Goal: Check status: Check status

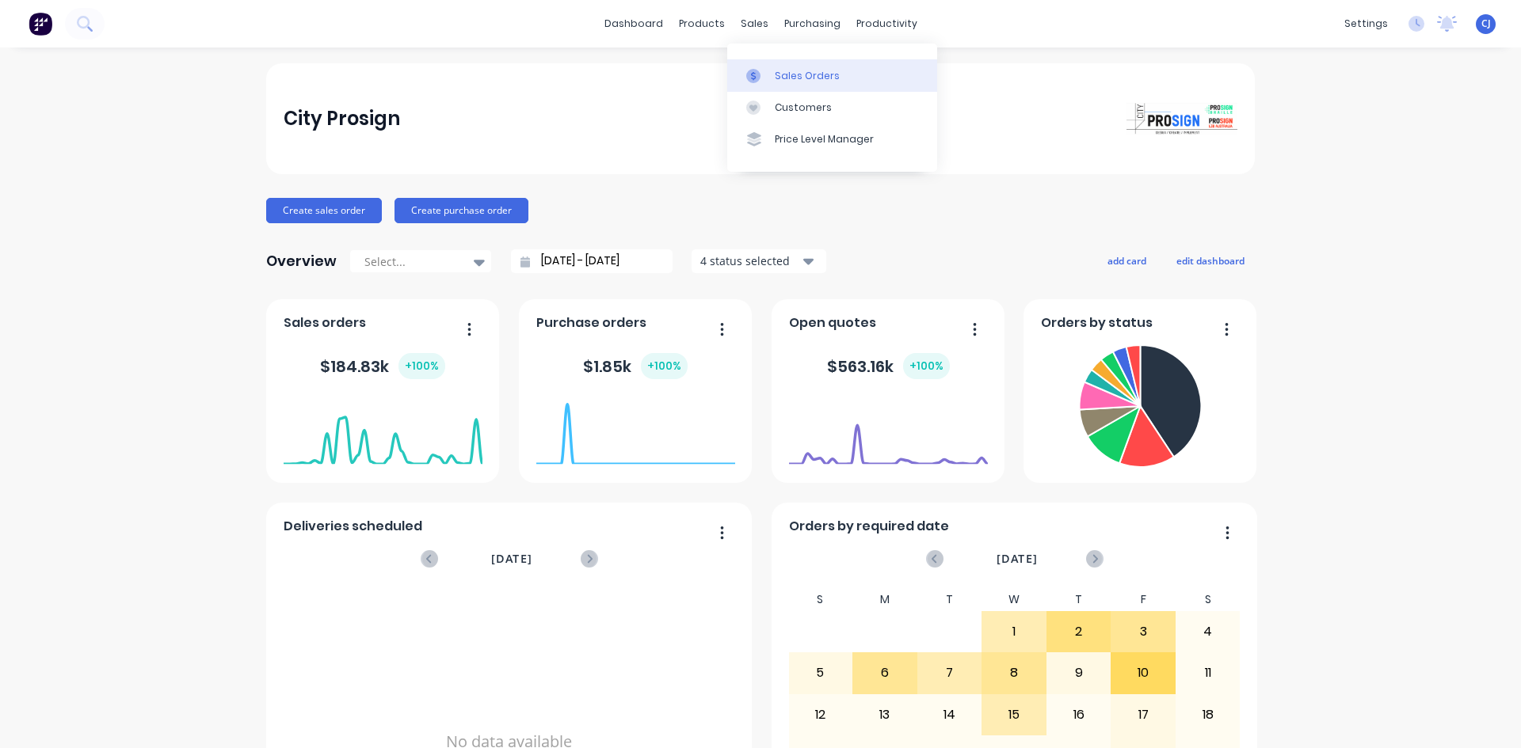
click at [768, 74] on div at bounding box center [758, 76] width 24 height 14
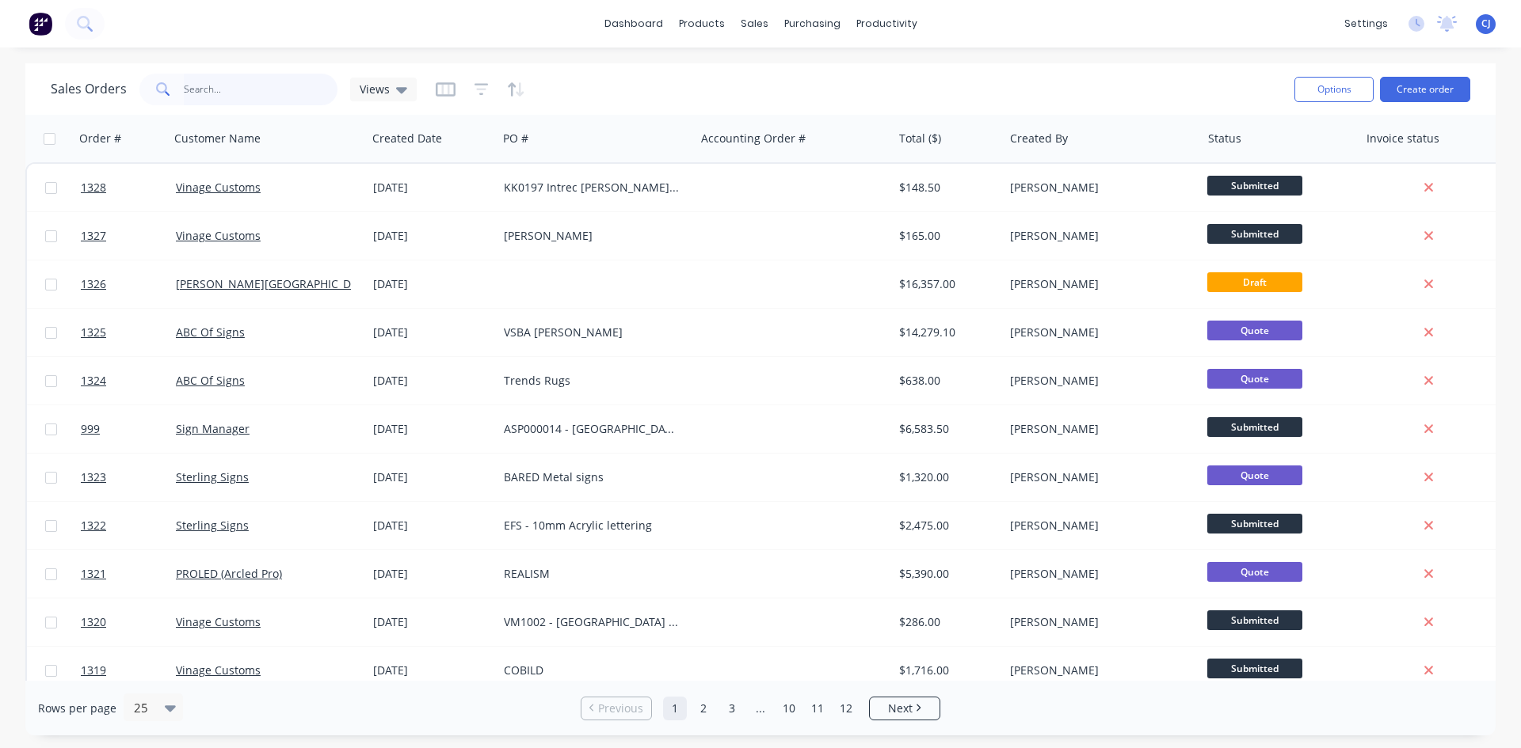
click at [210, 93] on input "text" at bounding box center [261, 90] width 154 height 32
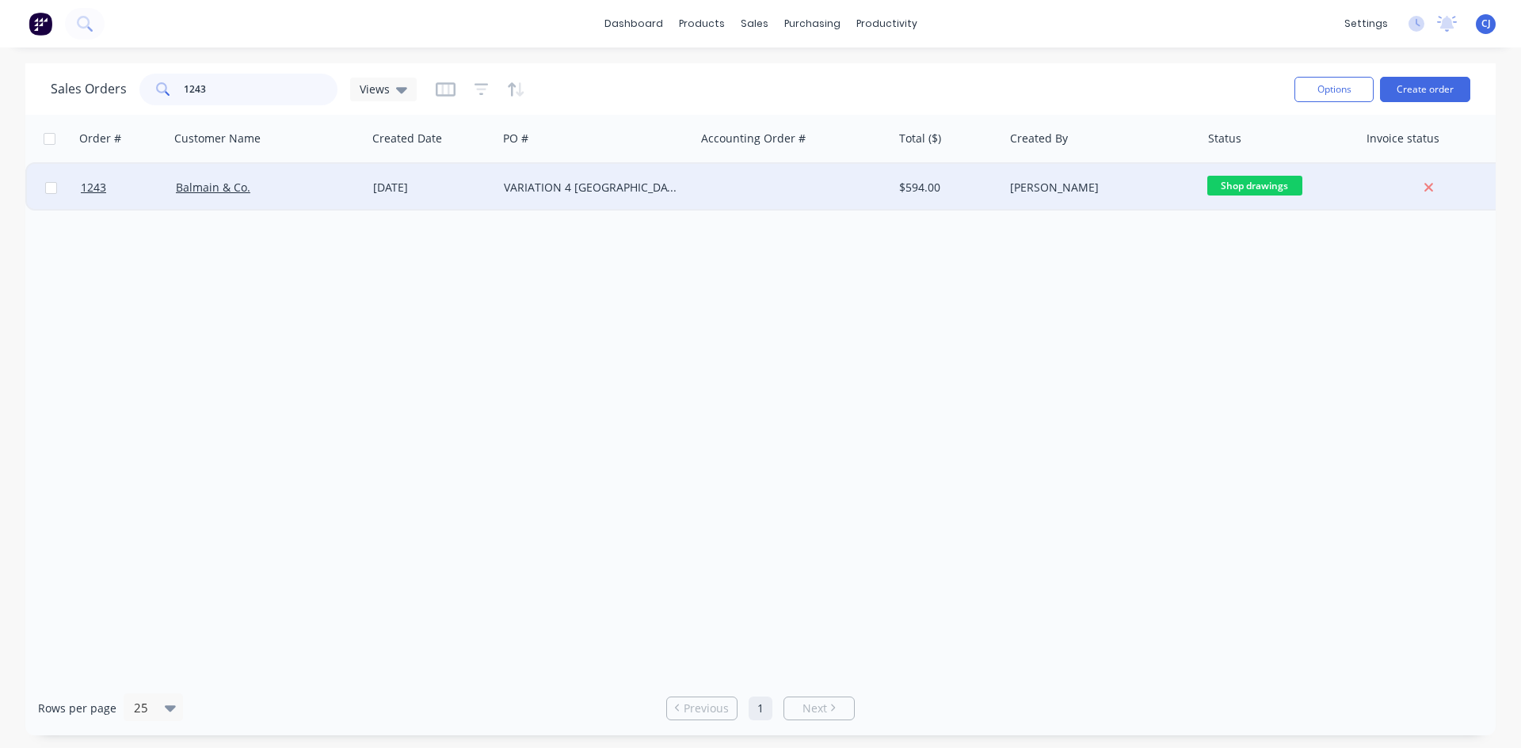
type input "1243"
click at [622, 183] on div "VARIATION 4 [GEOGRAPHIC_DATA] - Engraved Signs" at bounding box center [592, 188] width 176 height 16
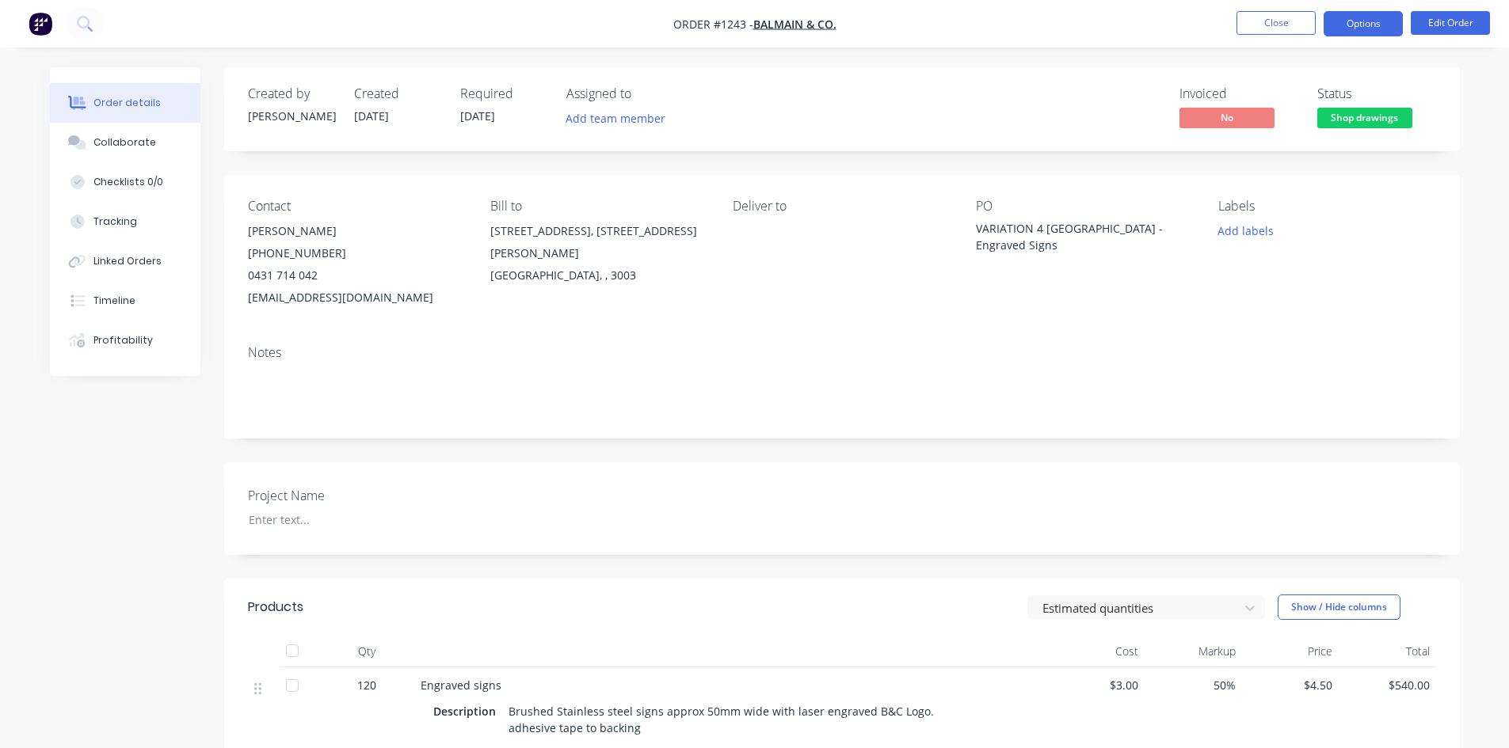
click at [1370, 28] on button "Options" at bounding box center [1363, 23] width 79 height 25
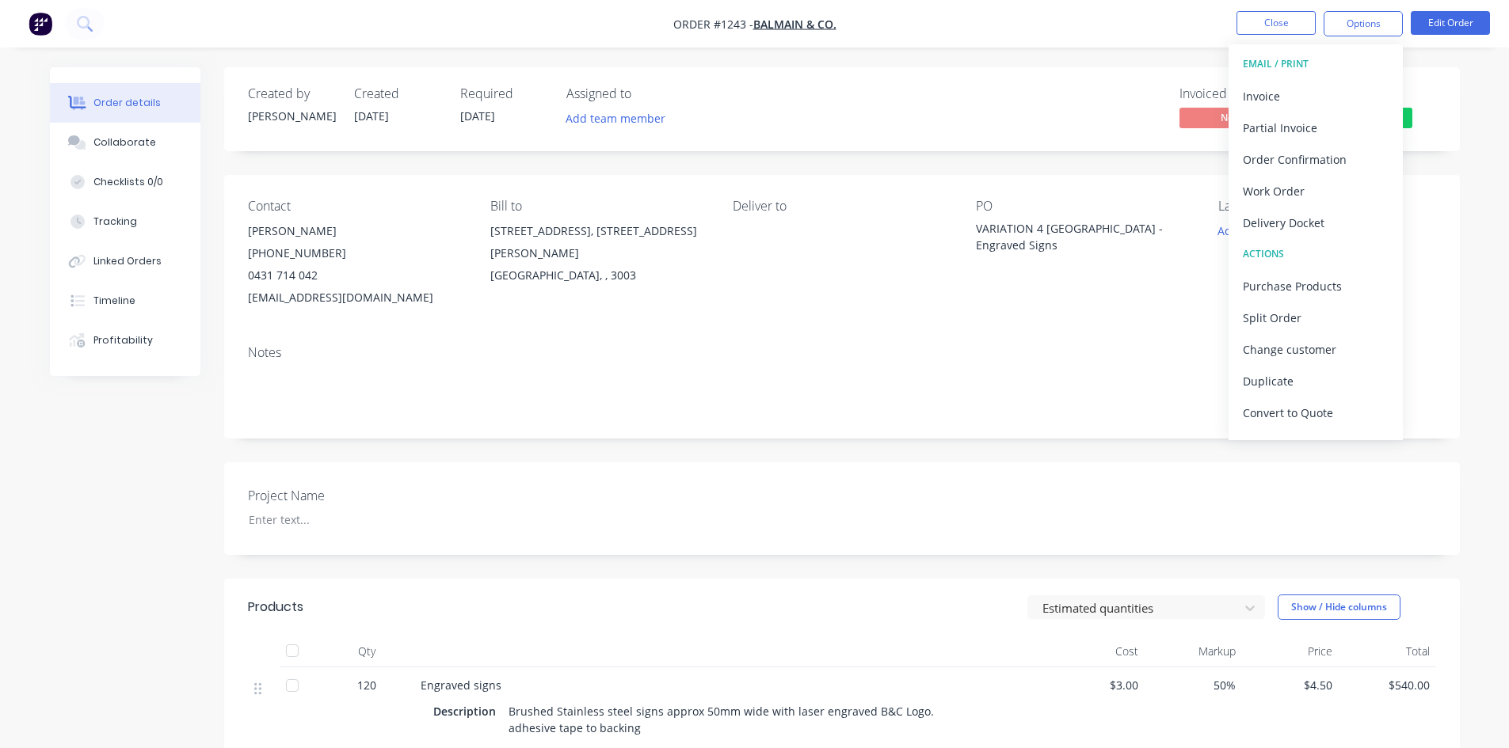
click at [1282, 222] on div "Delivery Docket" at bounding box center [1316, 222] width 146 height 23
click at [1321, 150] on div "Without pricing" at bounding box center [1316, 159] width 146 height 23
click at [1459, 108] on div "Created by [PERSON_NAME] Created [DATE] Required [DATE] Assigned to Add team me…" at bounding box center [842, 109] width 1236 height 84
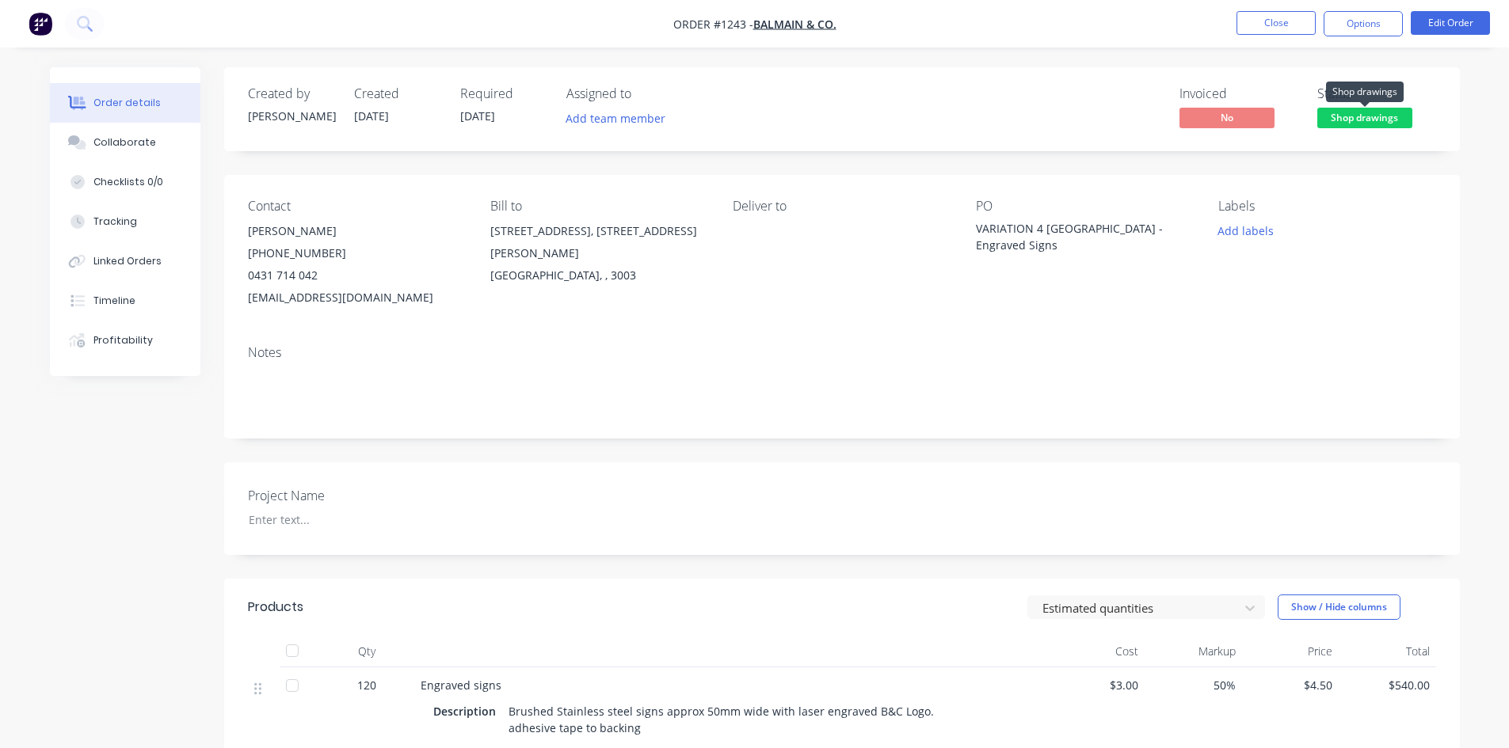
click at [1377, 119] on span "Shop drawings" at bounding box center [1364, 118] width 95 height 20
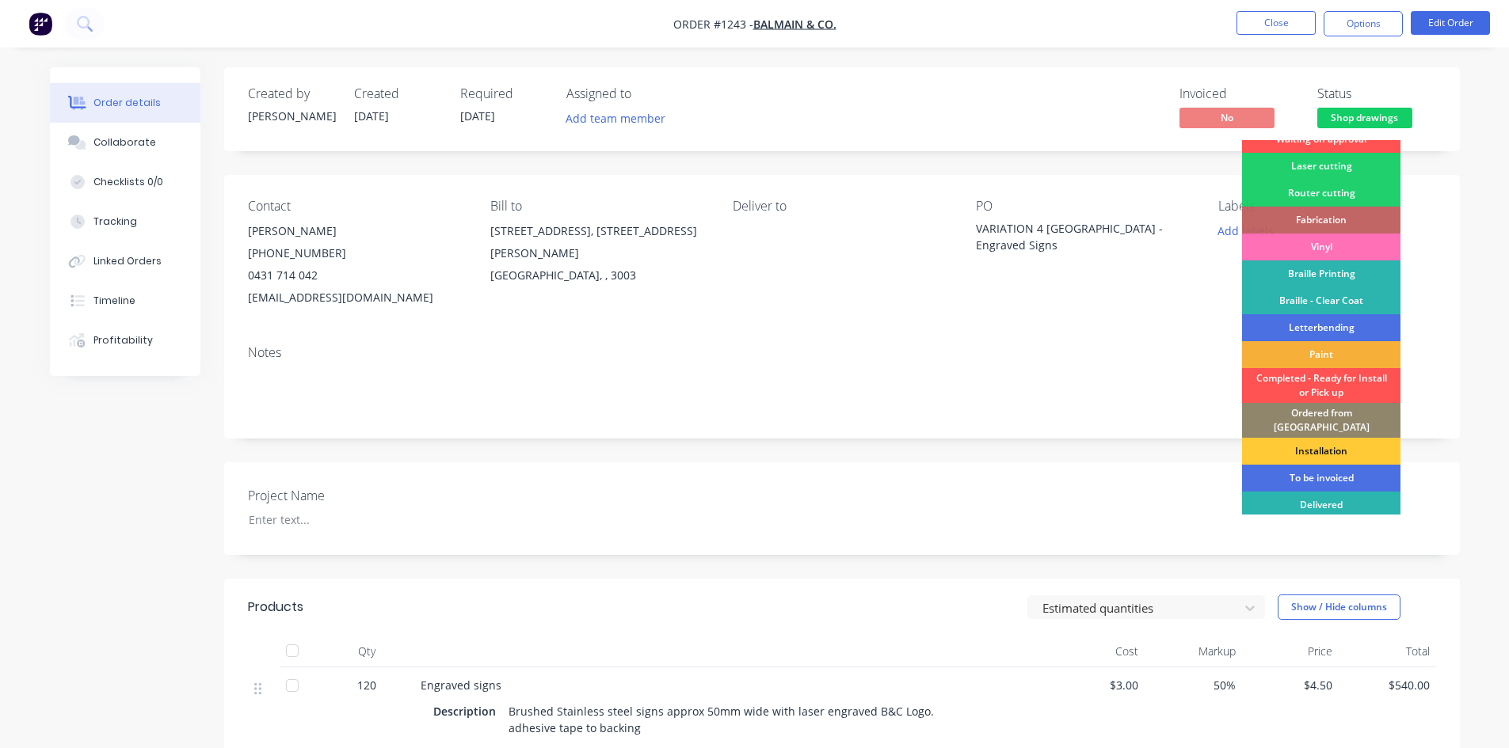
scroll to position [64, 0]
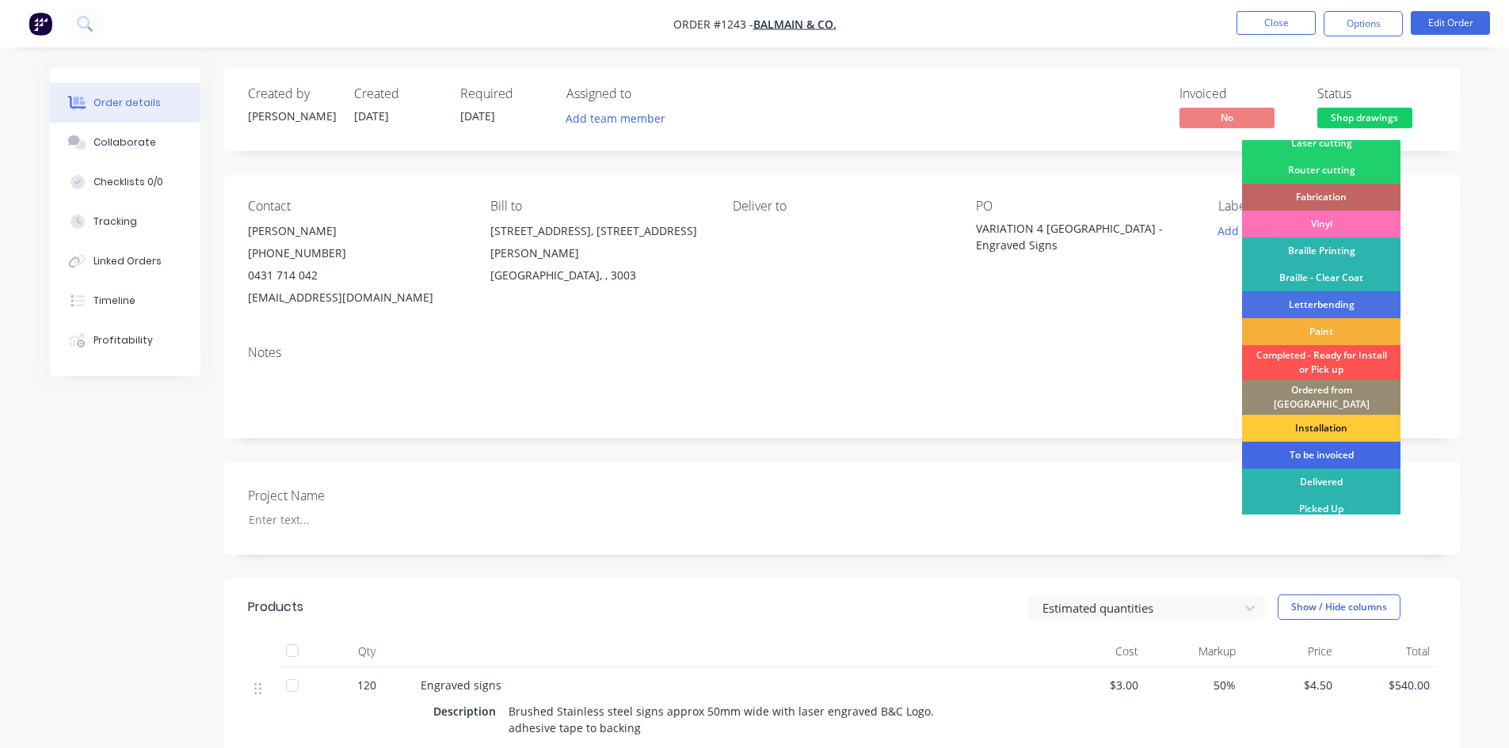
click at [1315, 442] on div "To be invoiced" at bounding box center [1321, 455] width 158 height 27
